Goal: Transaction & Acquisition: Book appointment/travel/reservation

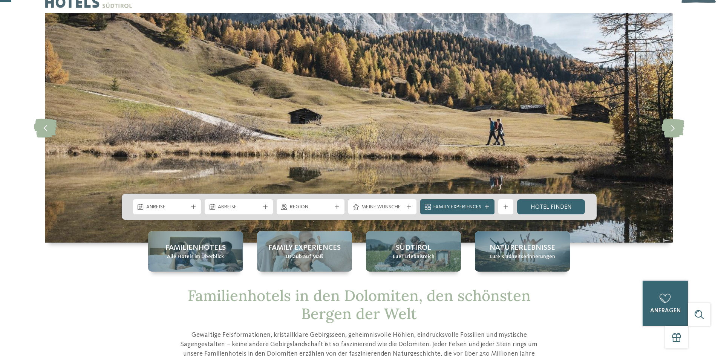
scroll to position [38, 0]
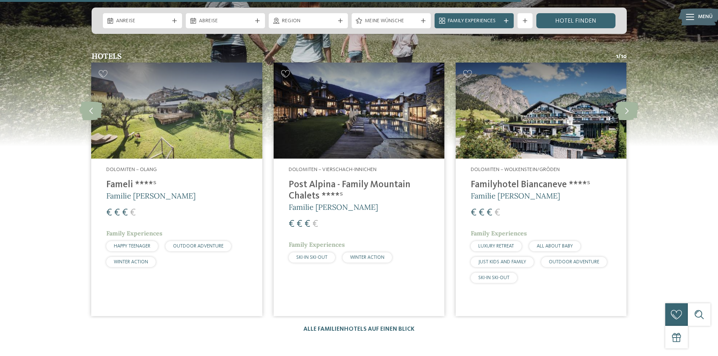
scroll to position [1169, 0]
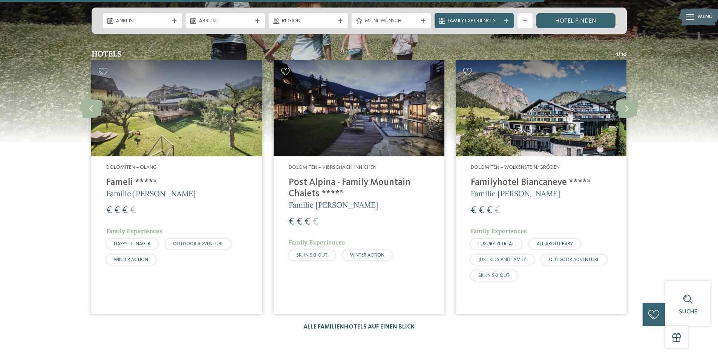
click at [331, 324] on link "Alle Familienhotels auf einen Blick" at bounding box center [359, 327] width 111 height 6
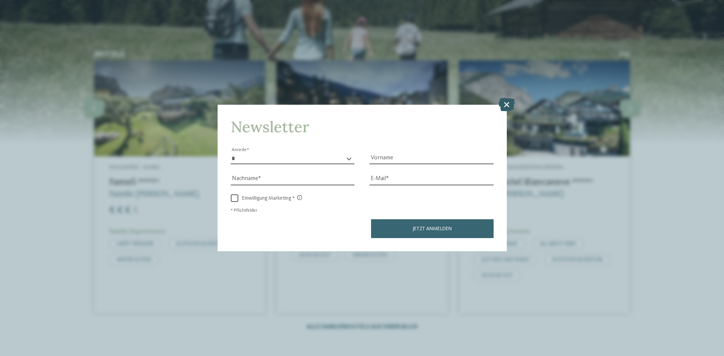
click at [506, 102] on icon at bounding box center [507, 104] width 16 height 13
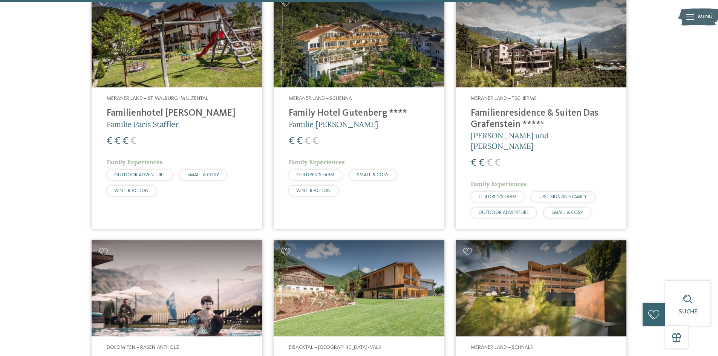
scroll to position [1886, 0]
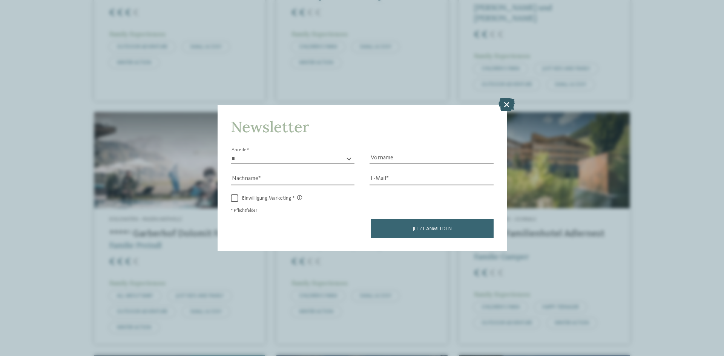
click at [507, 104] on icon at bounding box center [507, 104] width 16 height 13
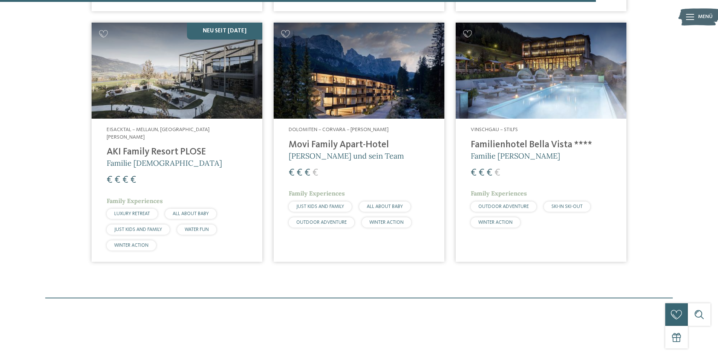
scroll to position [2225, 0]
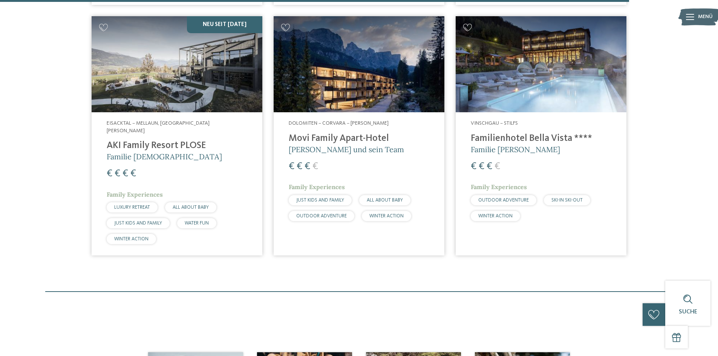
click at [318, 133] on h4 "Movi Family Apart-Hotel" at bounding box center [359, 138] width 141 height 11
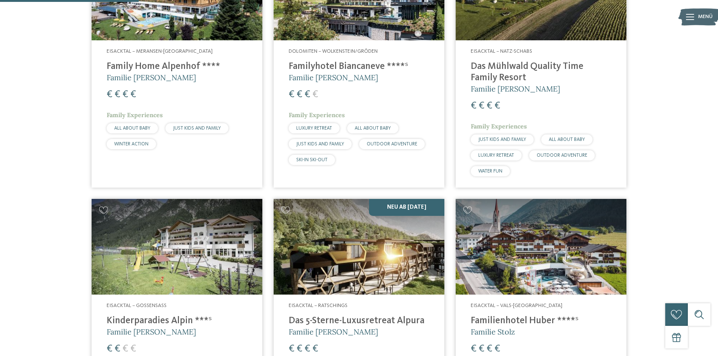
scroll to position [490, 0]
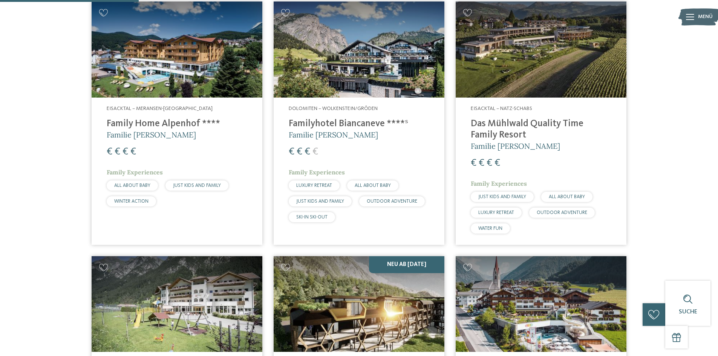
click at [316, 123] on h4 "Familyhotel Biancaneve ****ˢ" at bounding box center [359, 123] width 141 height 11
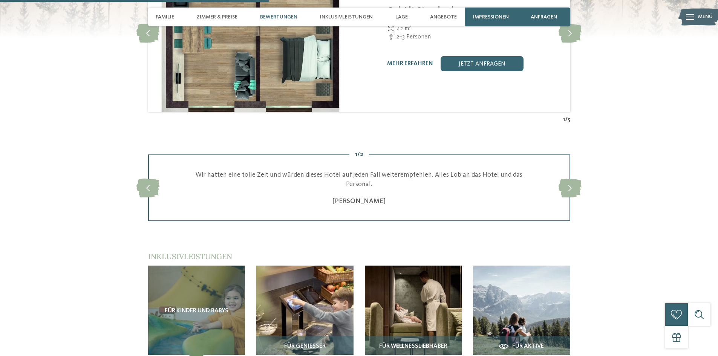
scroll to position [867, 0]
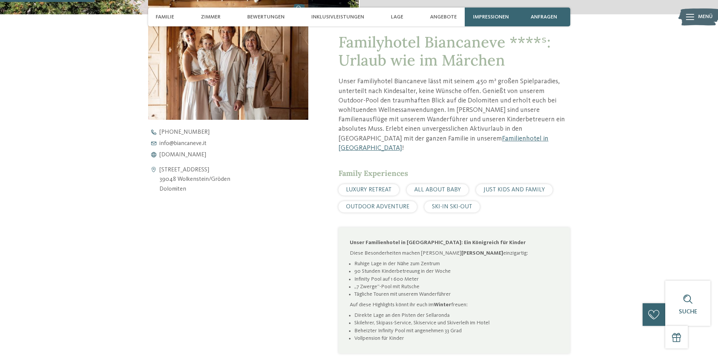
scroll to position [302, 0]
